Goal: Information Seeking & Learning: Find specific page/section

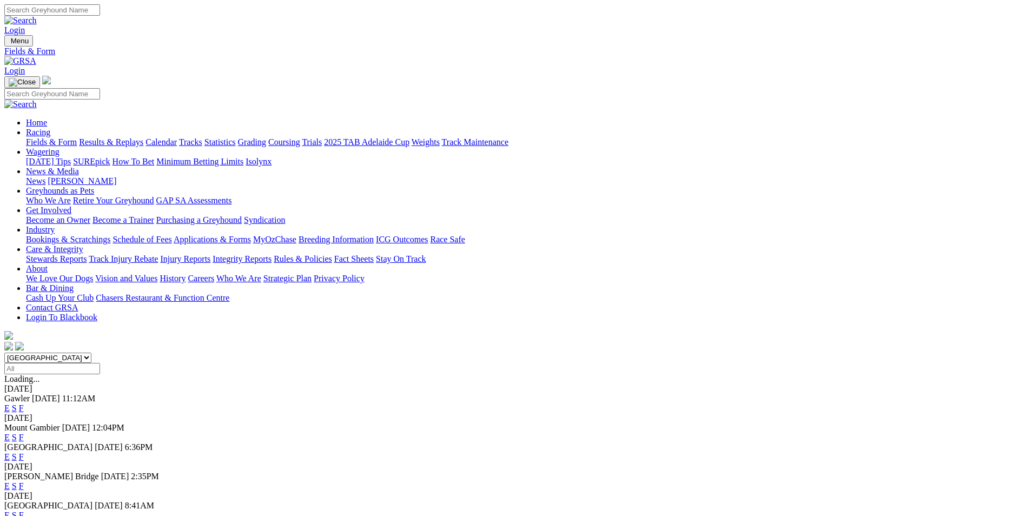
click at [24, 404] on link "F" at bounding box center [21, 408] width 5 height 9
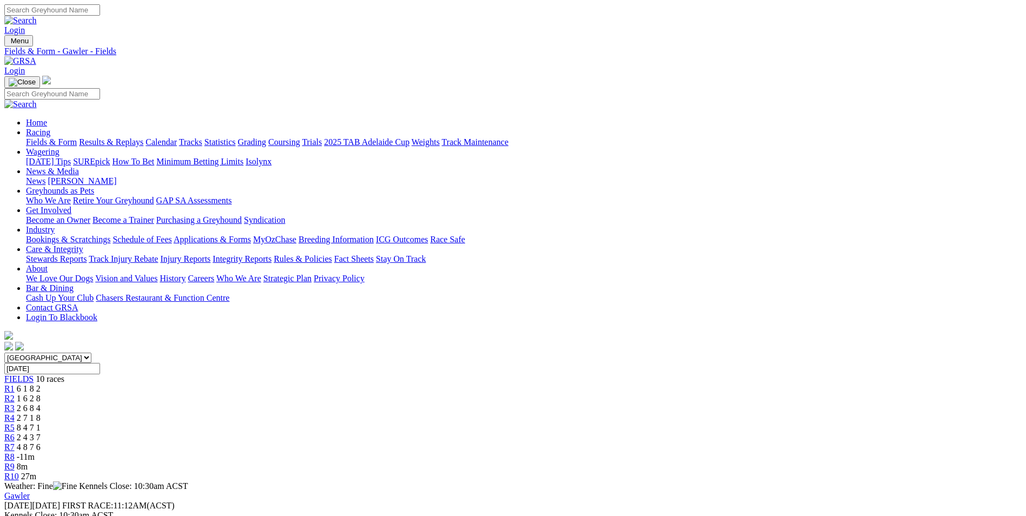
click at [35, 452] on span "-11m" at bounding box center [26, 456] width 18 height 9
